Goal: Information Seeking & Learning: Learn about a topic

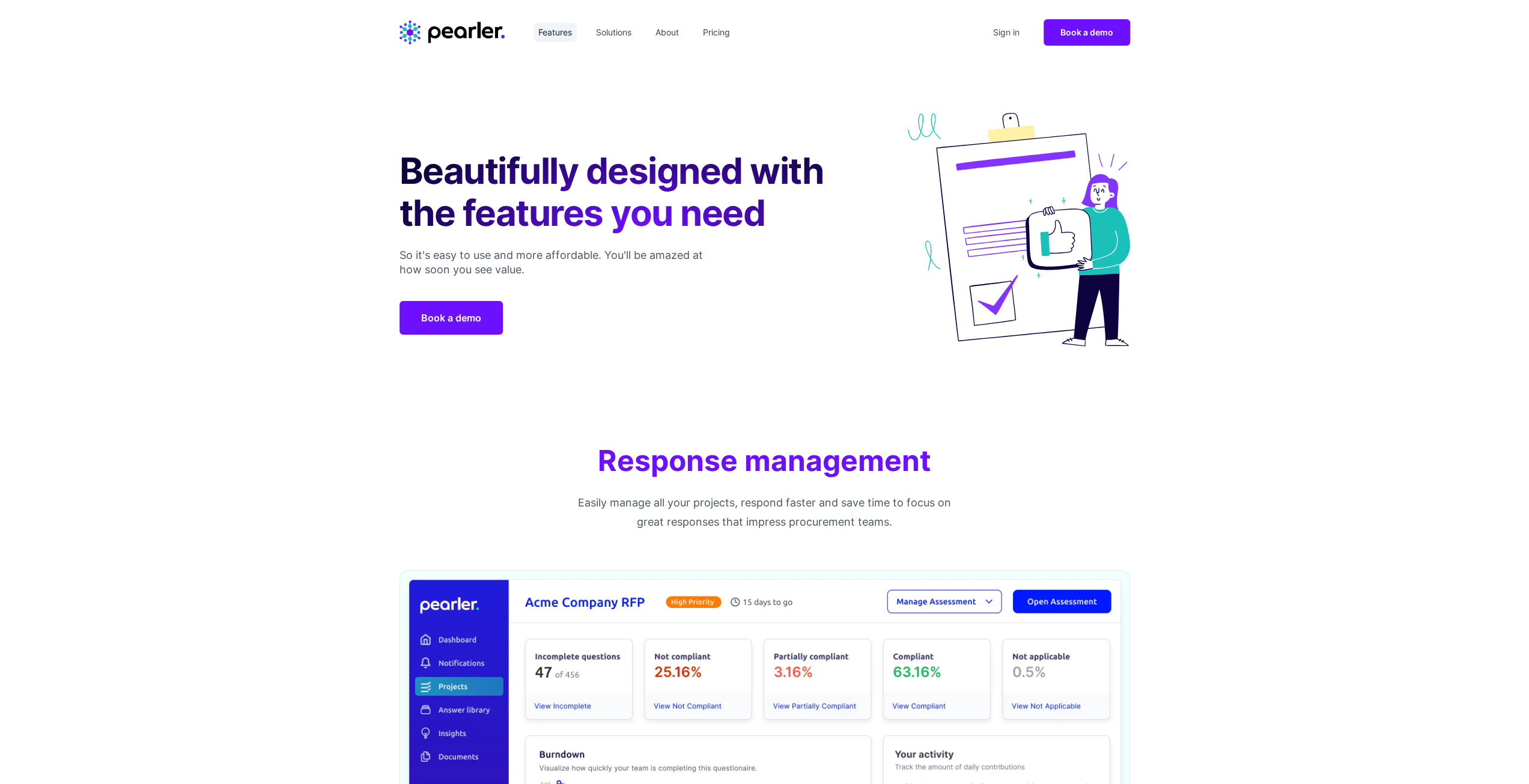
click at [558, 32] on link "Features" at bounding box center [554, 32] width 43 height 19
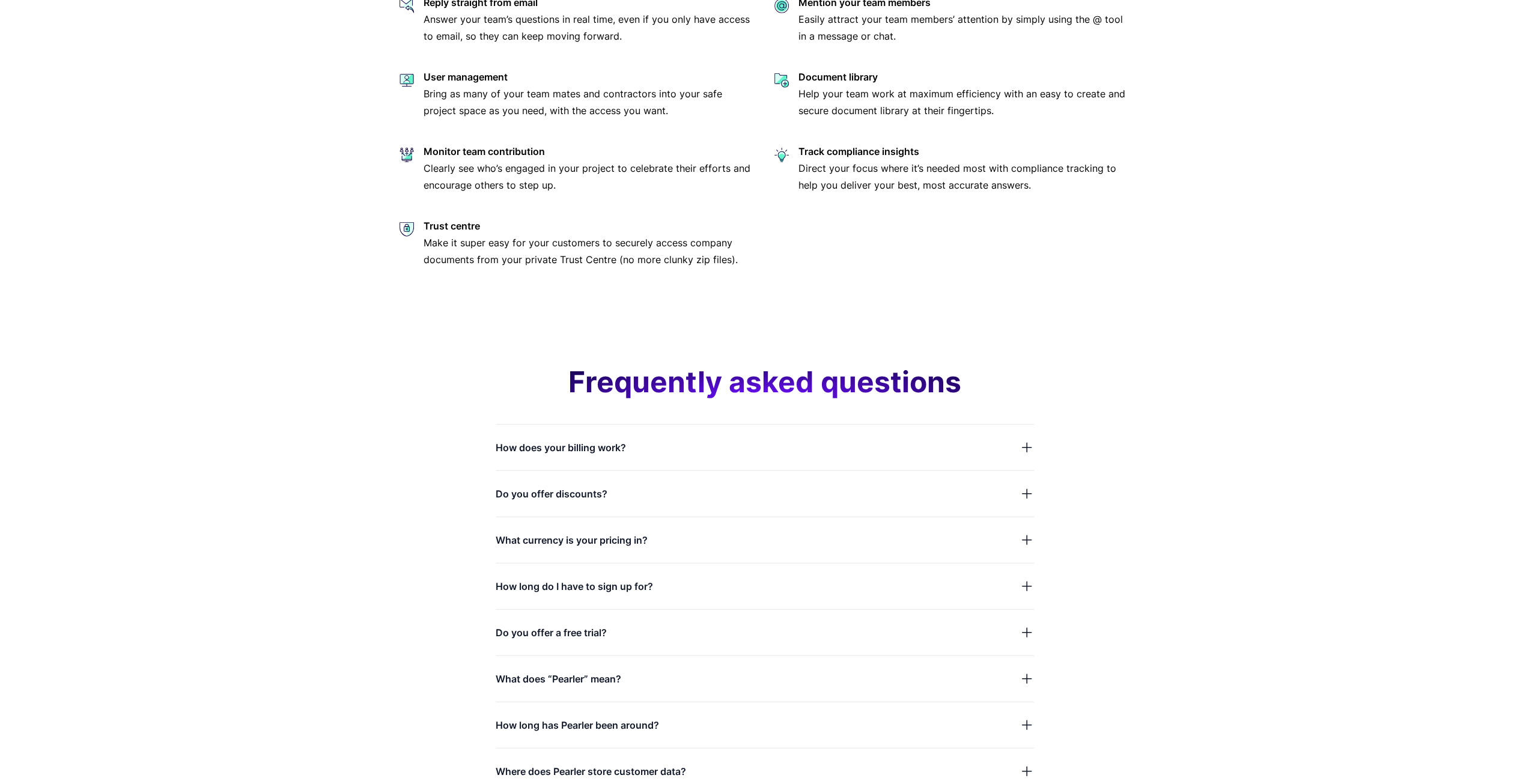
scroll to position [2943, 0]
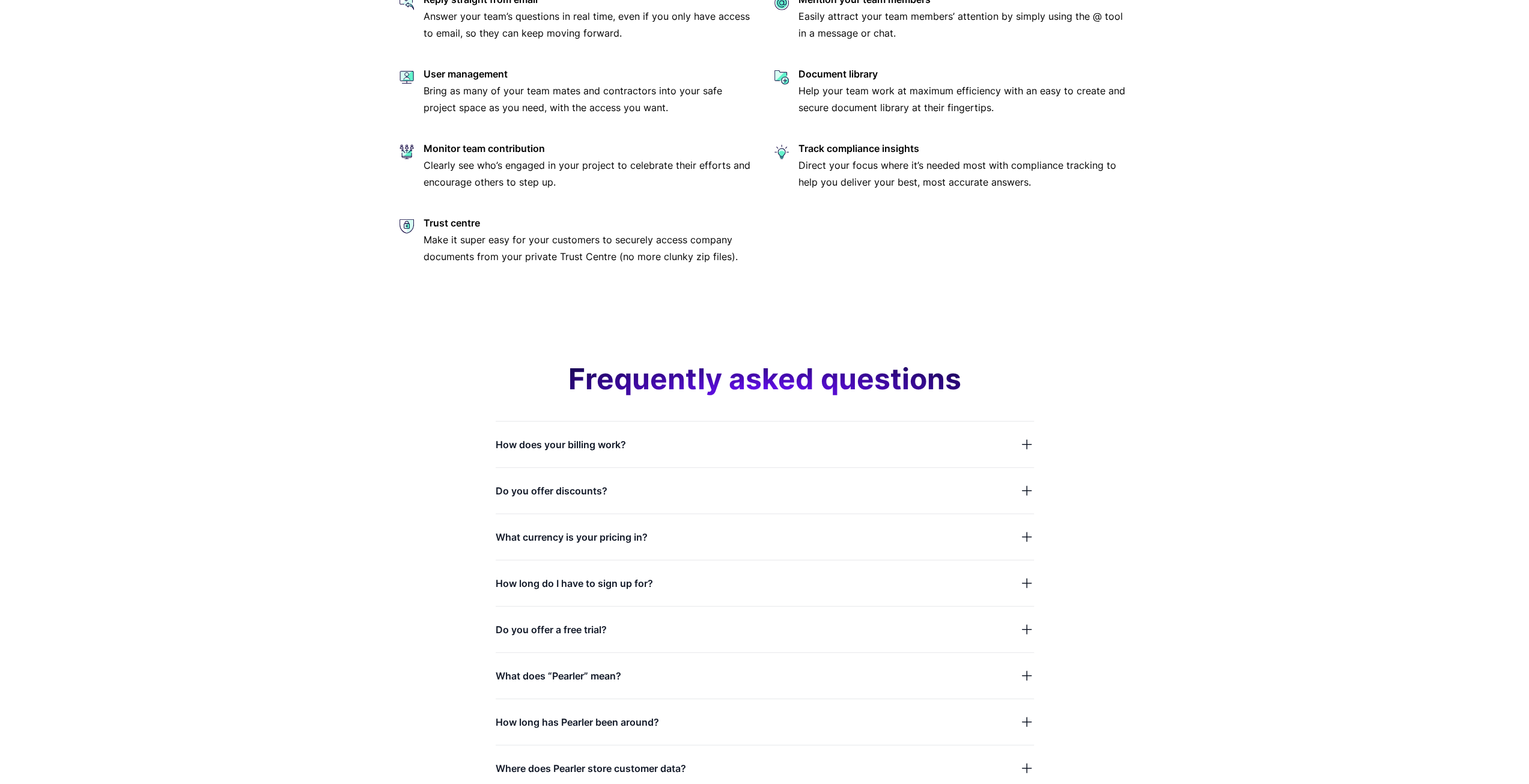
click at [628, 494] on button "Do you offer discounts?" at bounding box center [765, 490] width 538 height 17
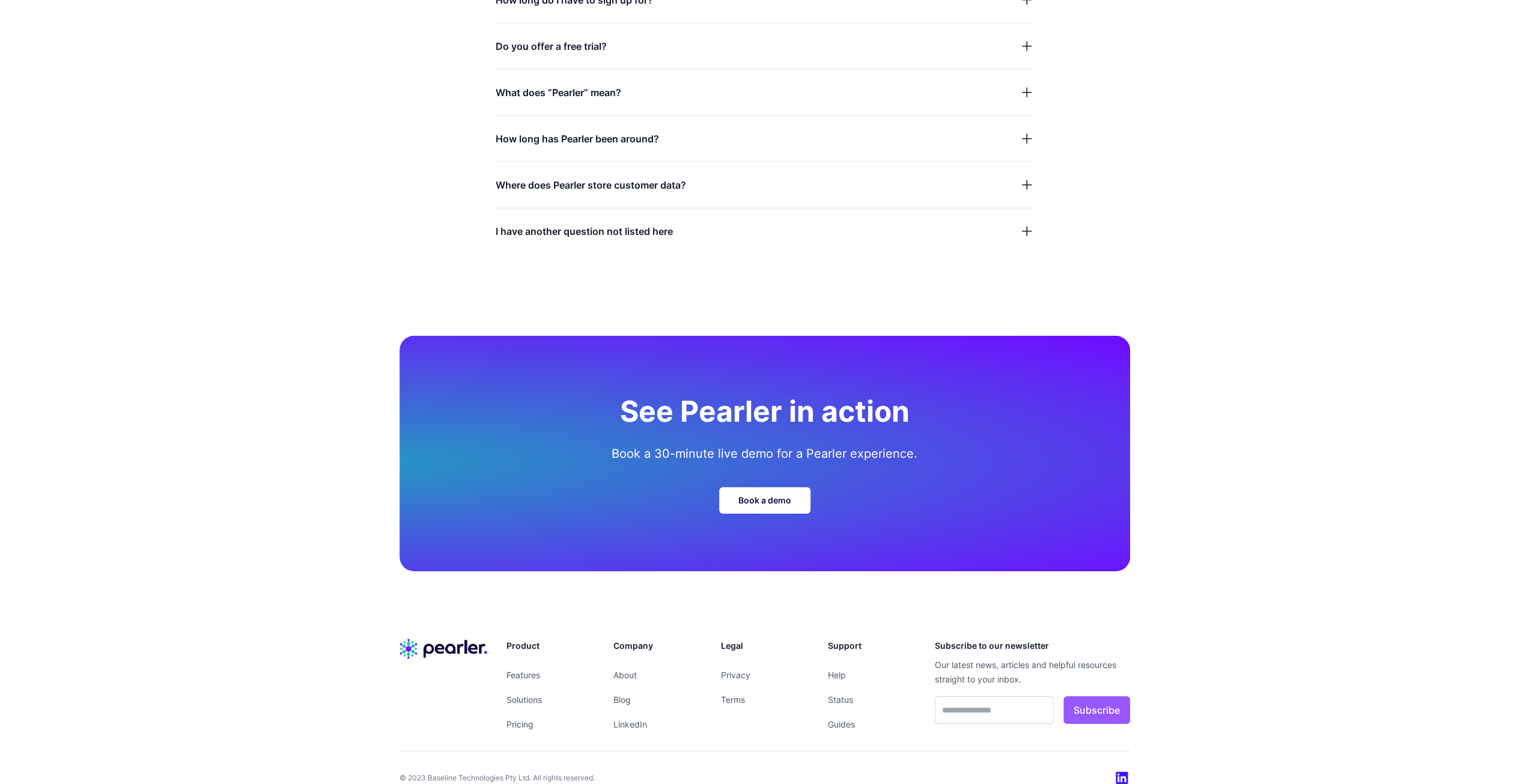
scroll to position [3599, 0]
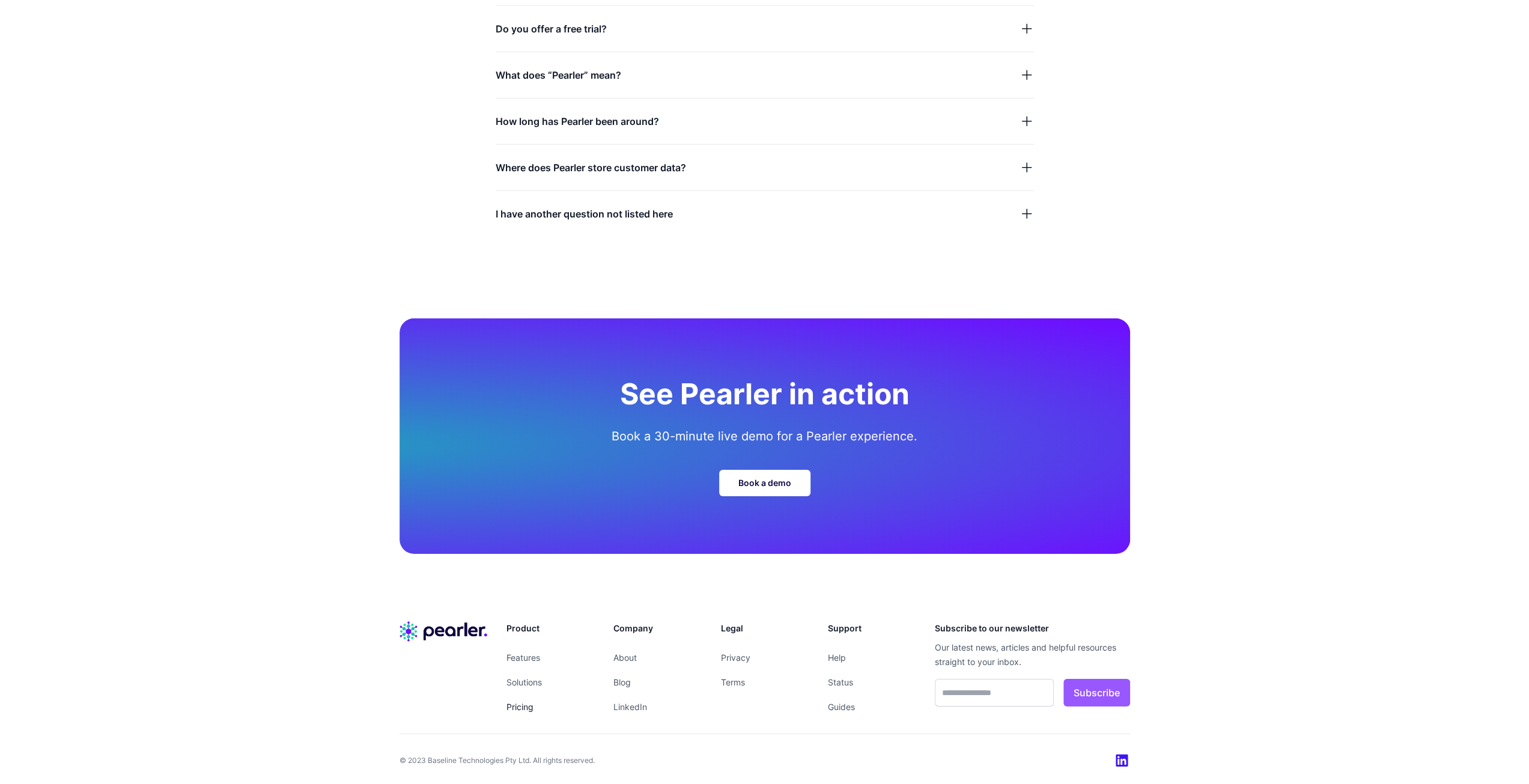
click at [528, 708] on link "Pricing" at bounding box center [519, 707] width 27 height 10
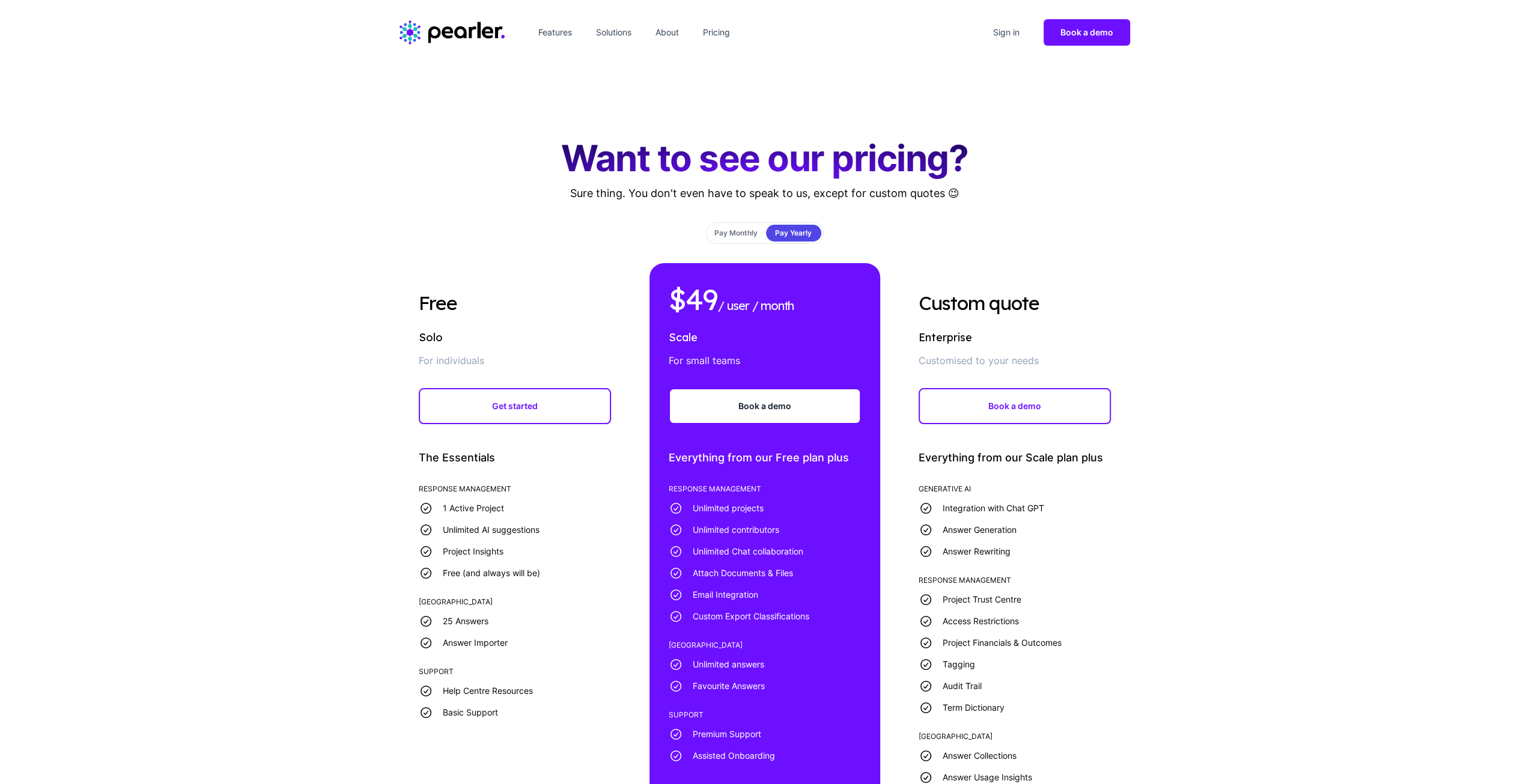
click at [756, 229] on span "Pay Monthly" at bounding box center [735, 233] width 55 height 17
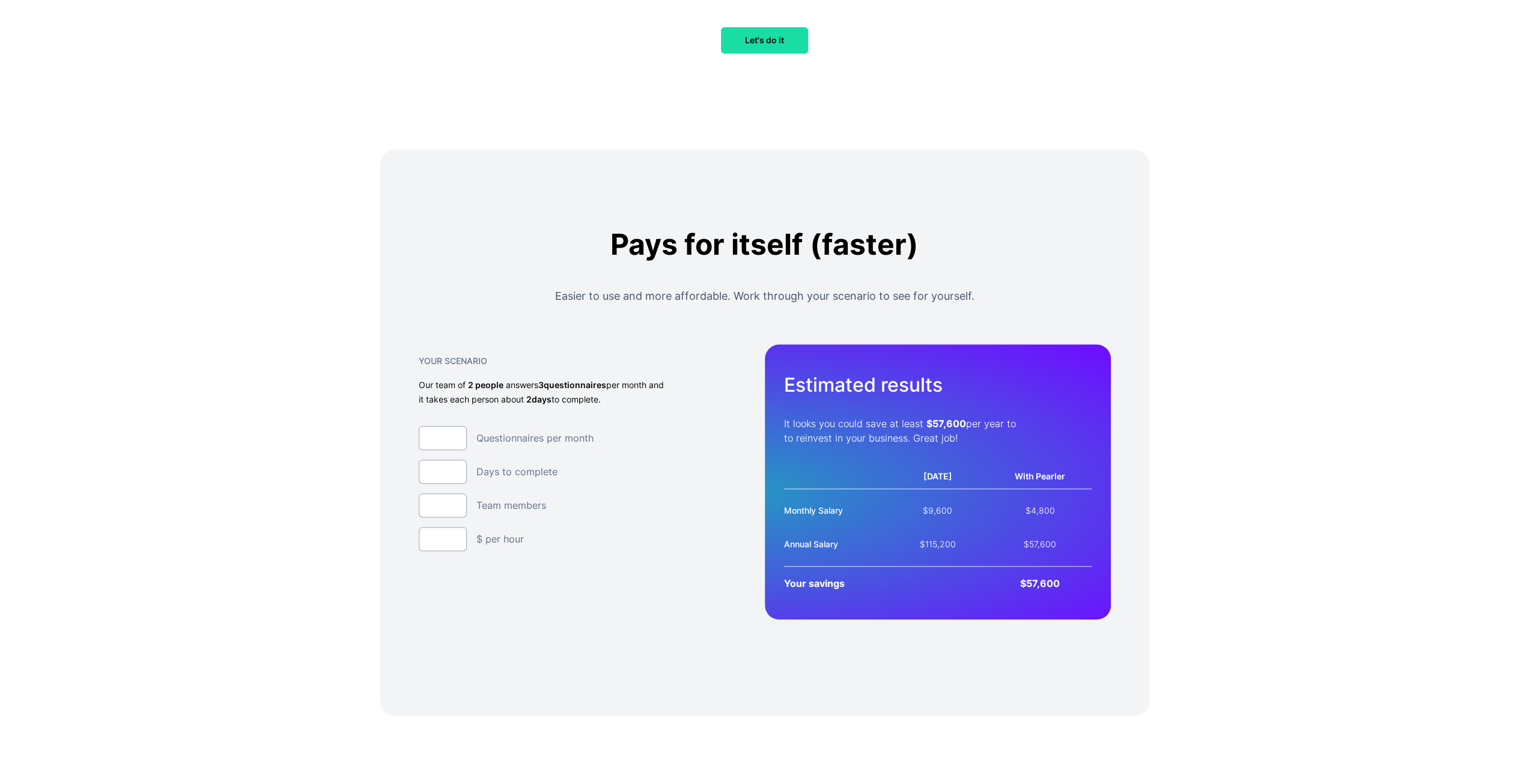
scroll to position [1321, 0]
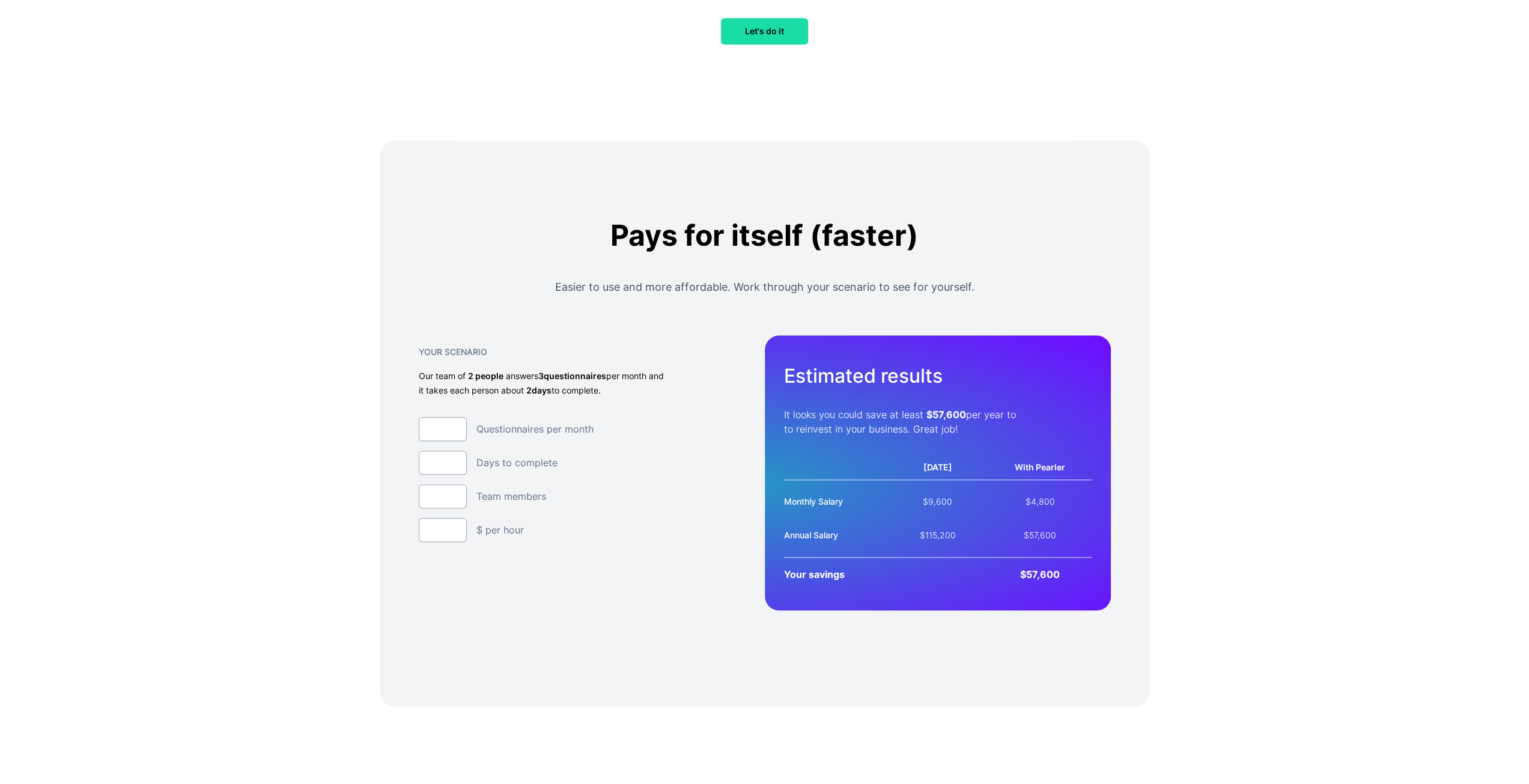
click at [435, 425] on input "*" at bounding box center [443, 429] width 48 height 24
click at [455, 458] on input "*" at bounding box center [443, 462] width 48 height 24
type input "*"
click at [455, 458] on input "*" at bounding box center [443, 462] width 48 height 24
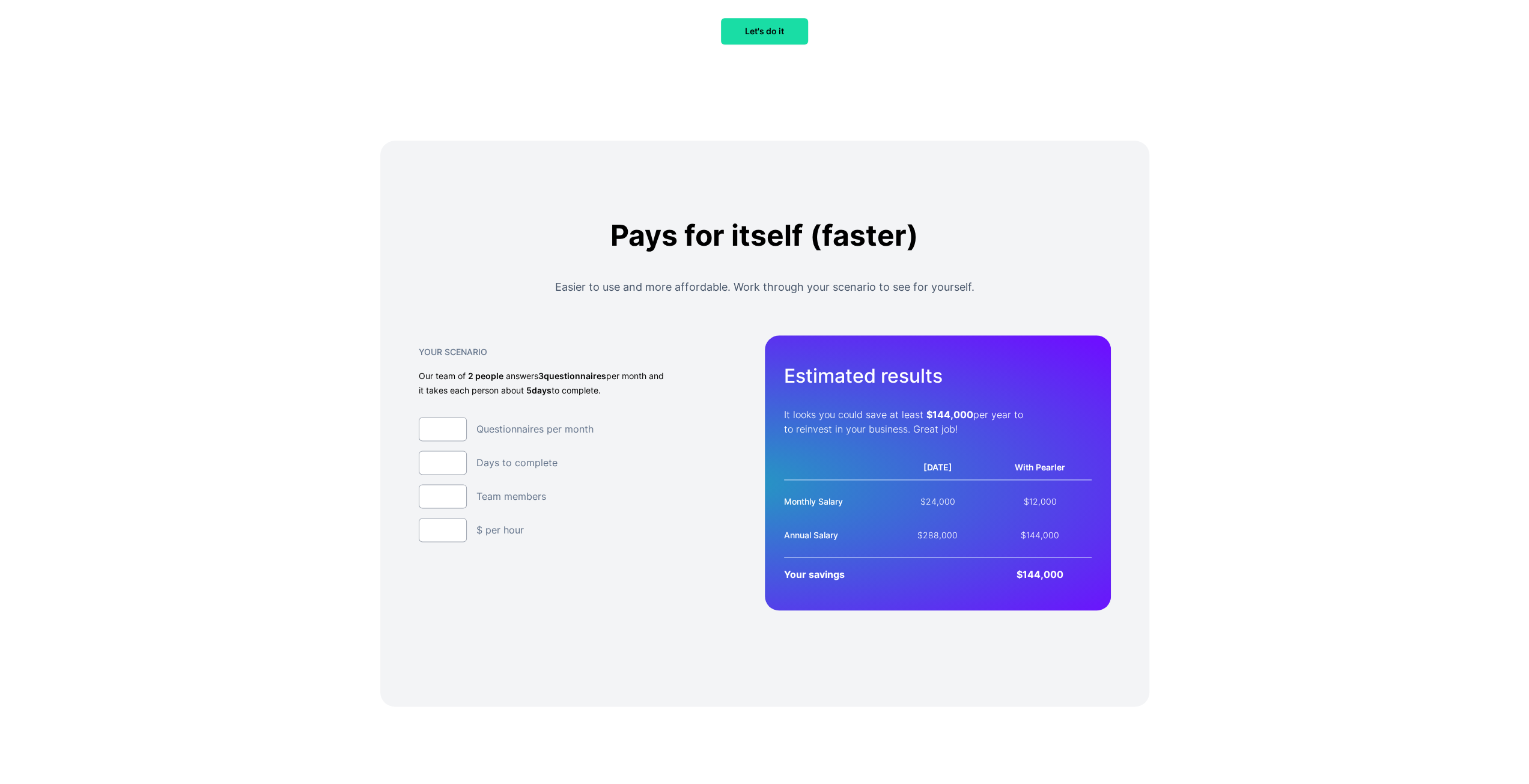
click at [666, 572] on div "Your Scenario Our team of 2 people answers 3 questionnaires per month and it ta…" at bounding box center [592, 472] width 346 height 275
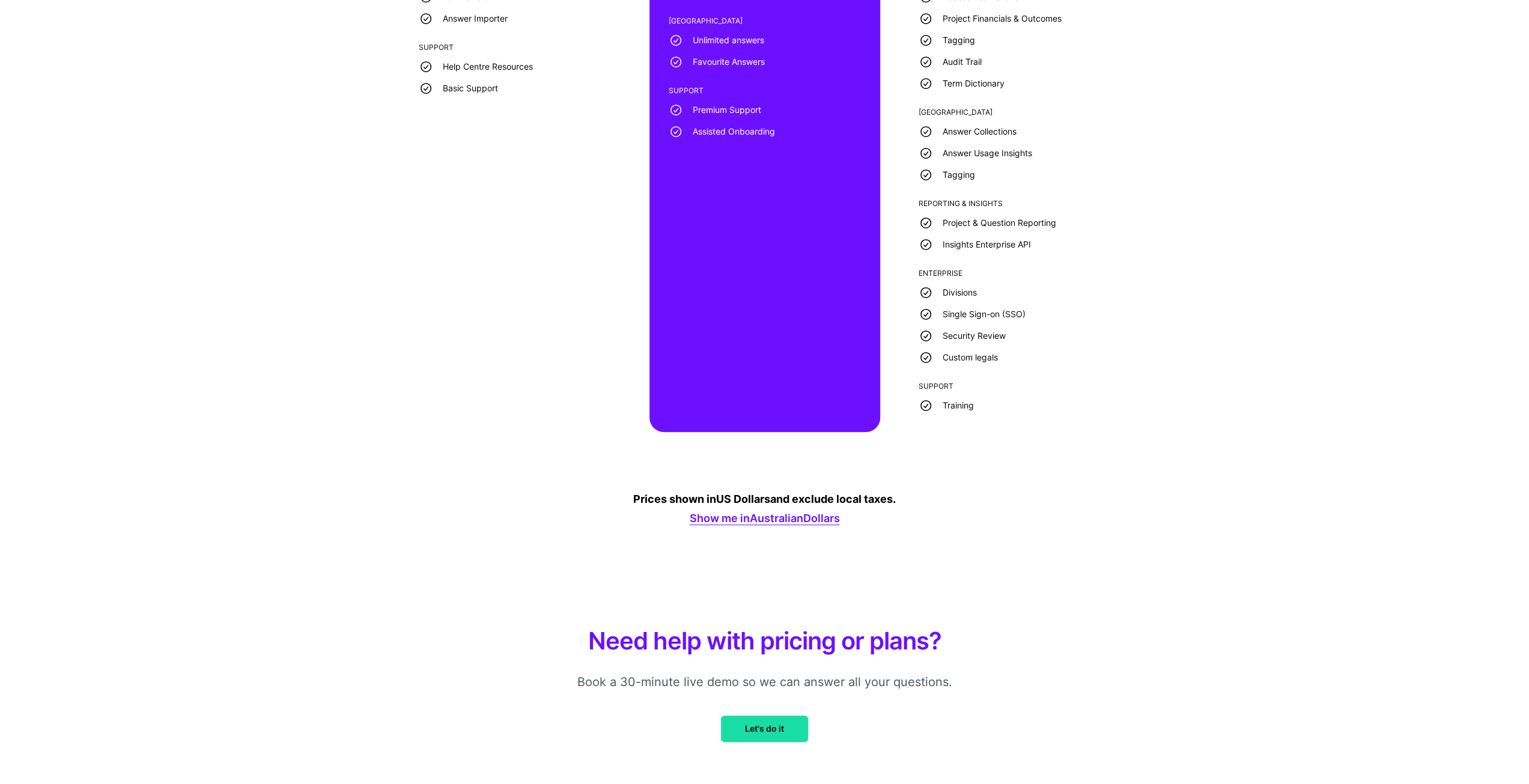
scroll to position [204, 0]
